Goal: Task Accomplishment & Management: Manage account settings

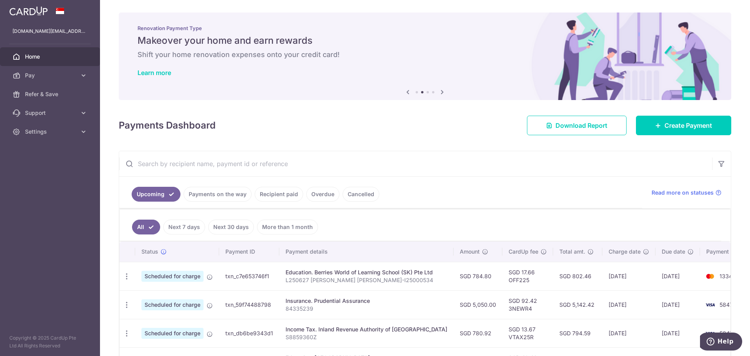
scroll to position [252, 0]
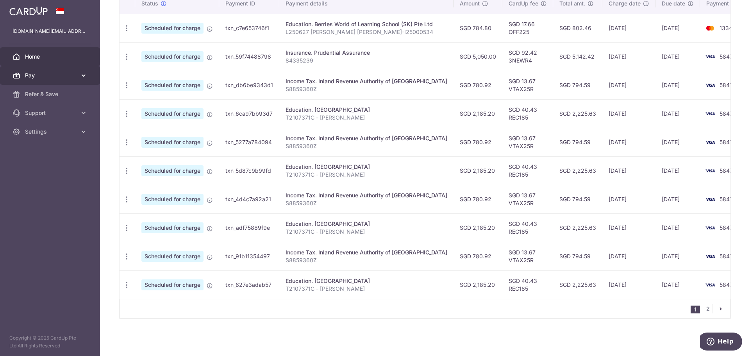
click at [71, 76] on span "Pay" at bounding box center [51, 75] width 52 height 8
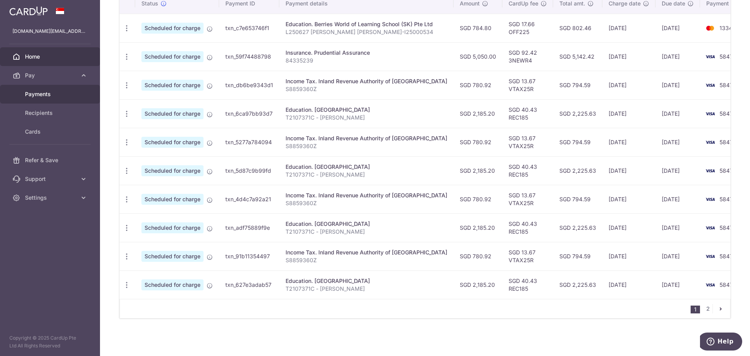
click at [41, 98] on span "Payments" at bounding box center [51, 94] width 52 height 8
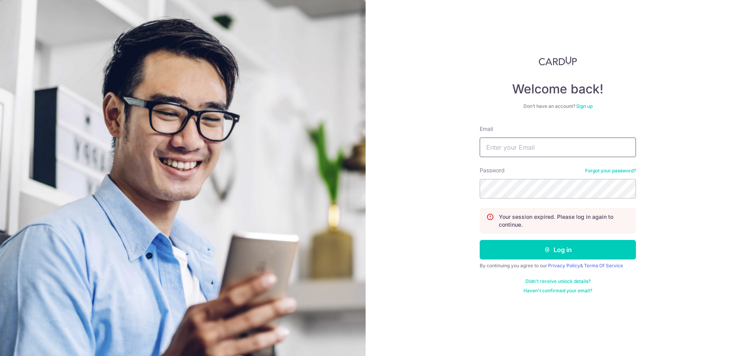
click at [530, 154] on input "Email" at bounding box center [558, 147] width 156 height 20
type input "[DOMAIN_NAME][EMAIL_ADDRESS][DOMAIN_NAME]"
click at [480, 240] on button "Log in" at bounding box center [558, 250] width 156 height 20
